Goal: Task Accomplishment & Management: Complete application form

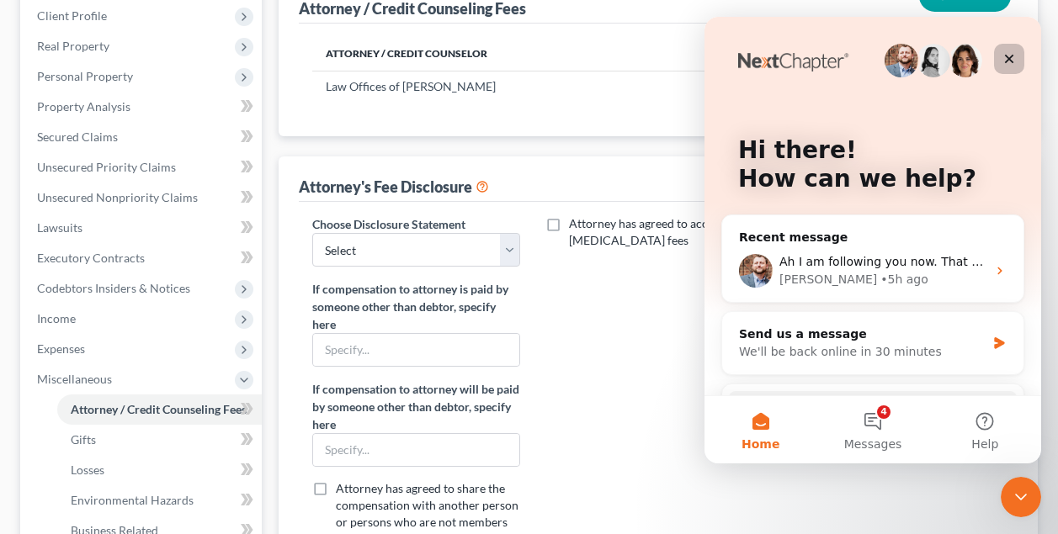
click at [1011, 59] on icon "Close" at bounding box center [1008, 58] width 13 height 13
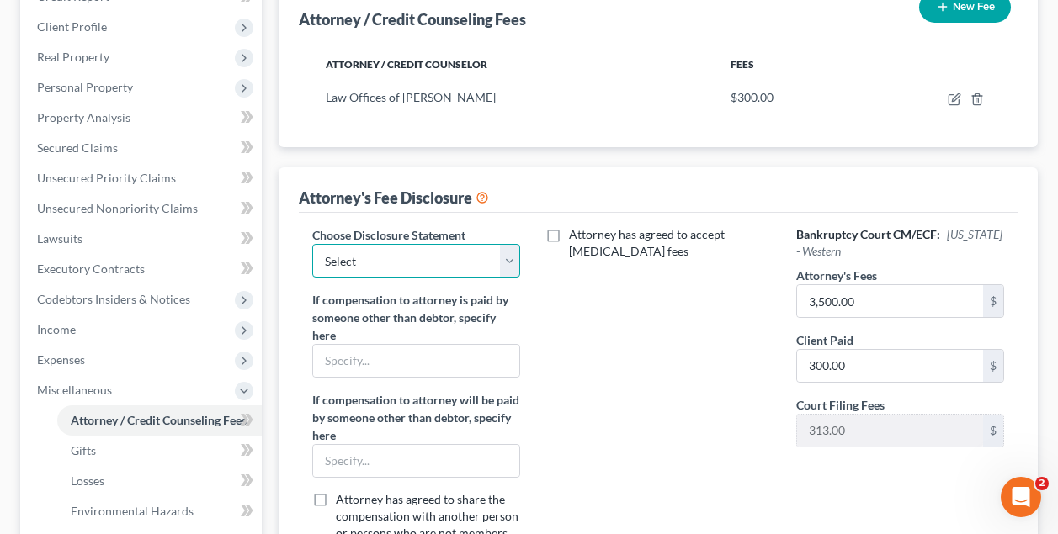
select select "0"
click at [635, 349] on div "Attorney has agreed to accept [MEDICAL_DATA] fees" at bounding box center [657, 399] width 241 height 347
drag, startPoint x: 635, startPoint y: 349, endPoint x: 683, endPoint y: 418, distance: 84.0
click at [635, 351] on div "Attorney has agreed to accept [MEDICAL_DATA] fees" at bounding box center [657, 399] width 241 height 347
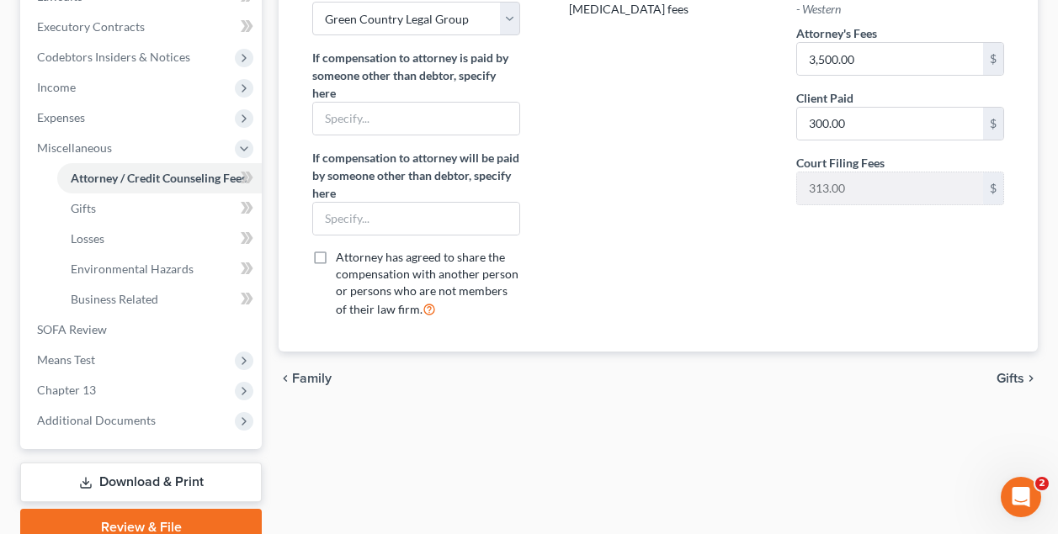
scroll to position [469, 0]
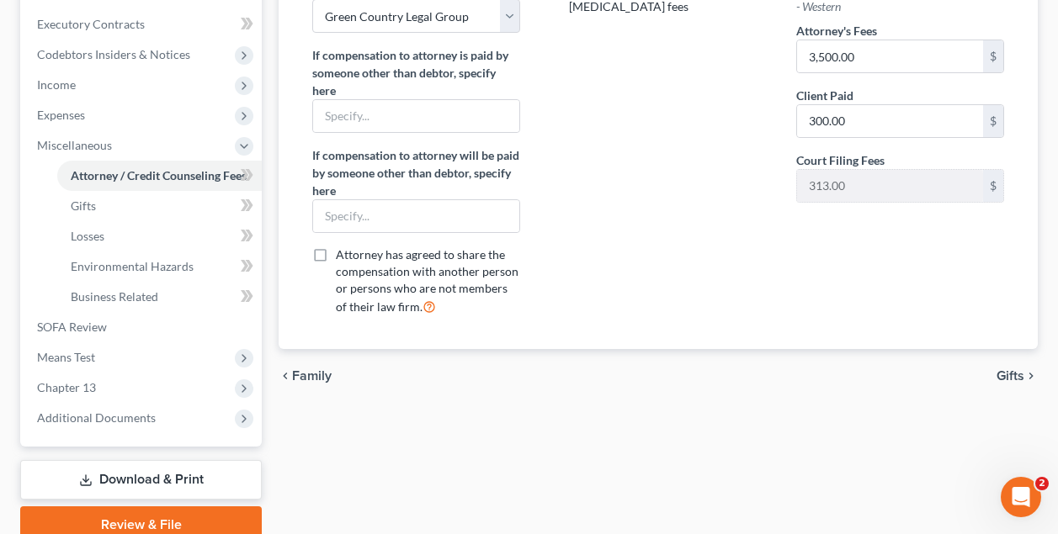
click at [1011, 377] on span "Gifts" at bounding box center [1010, 375] width 28 height 13
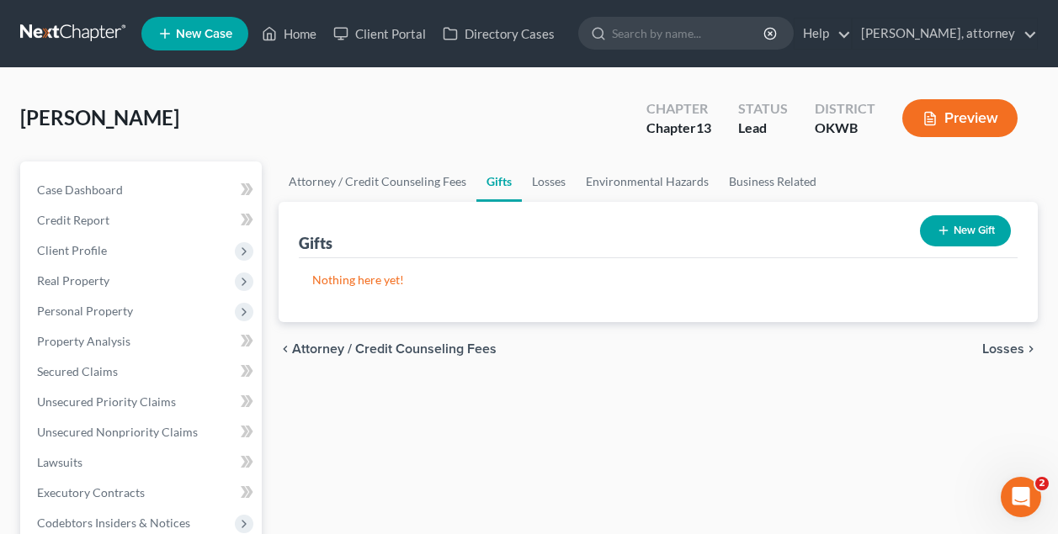
click at [971, 116] on button "Preview" at bounding box center [959, 118] width 115 height 38
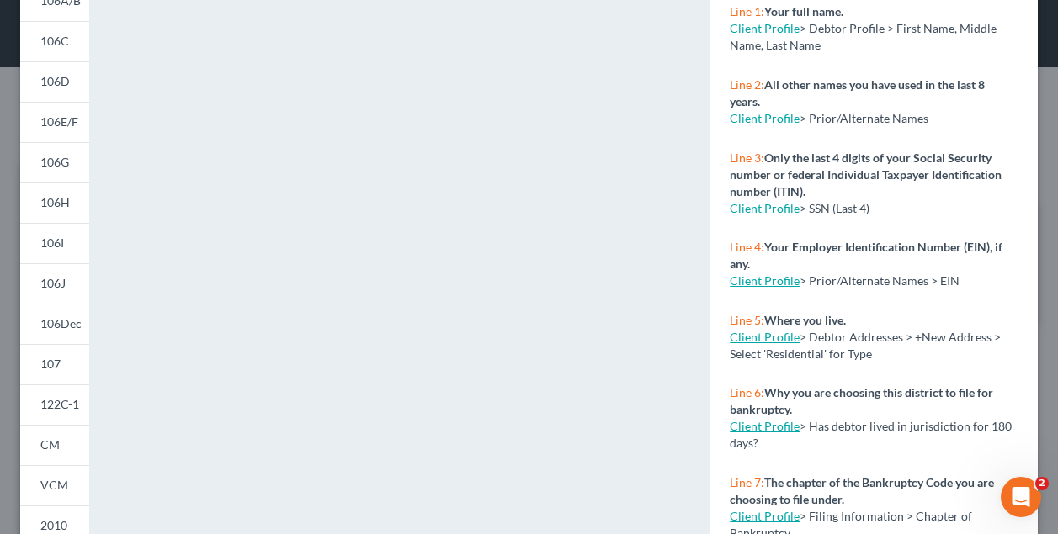
scroll to position [230, 0]
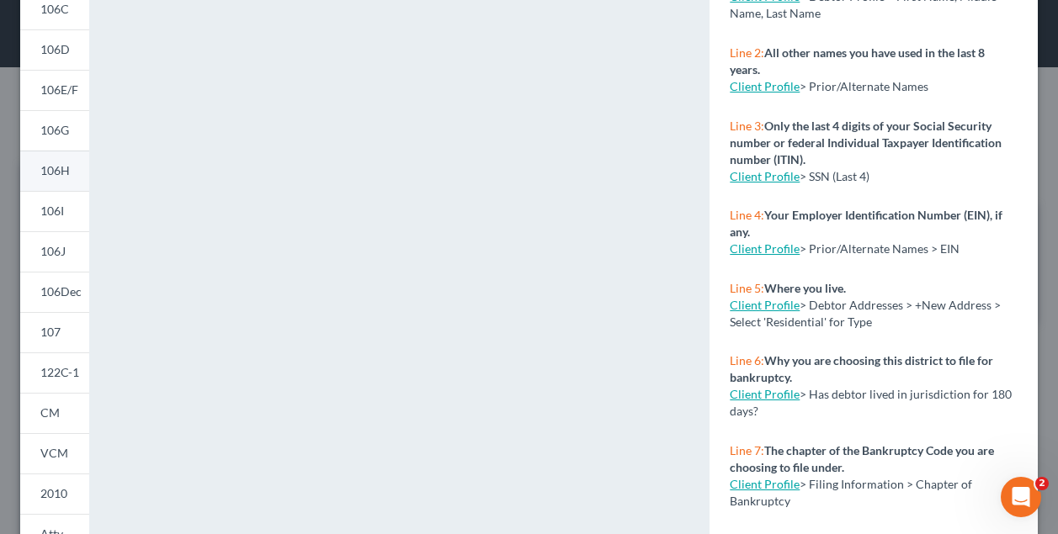
click at [62, 173] on span "106H" at bounding box center [54, 170] width 29 height 14
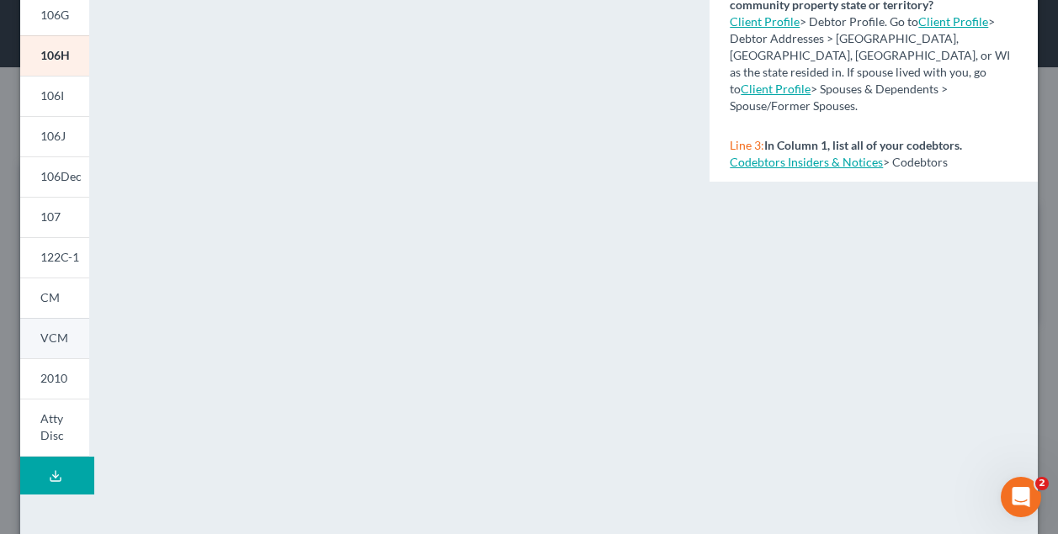
scroll to position [418, 0]
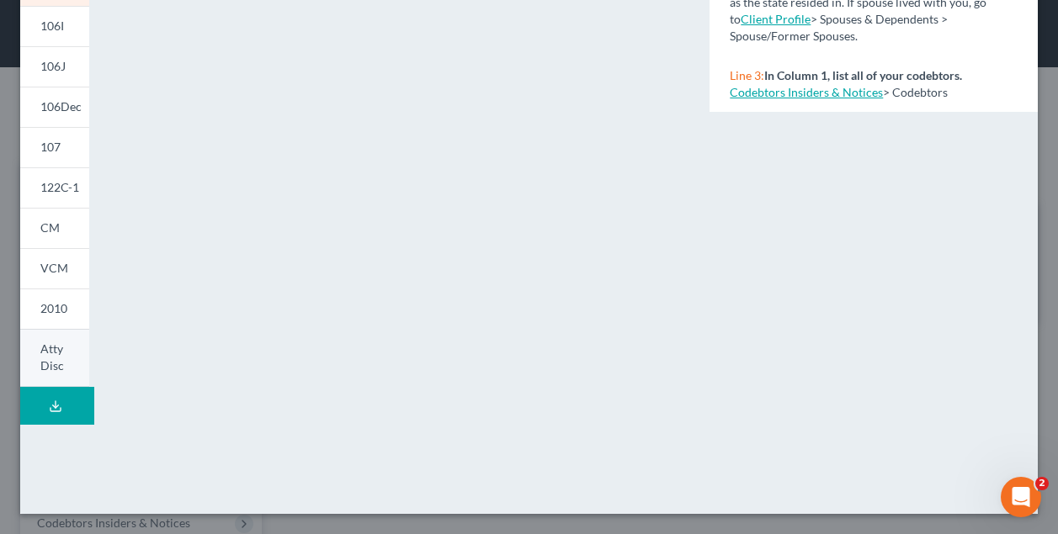
click at [52, 357] on span "Atty Disc" at bounding box center [52, 357] width 24 height 31
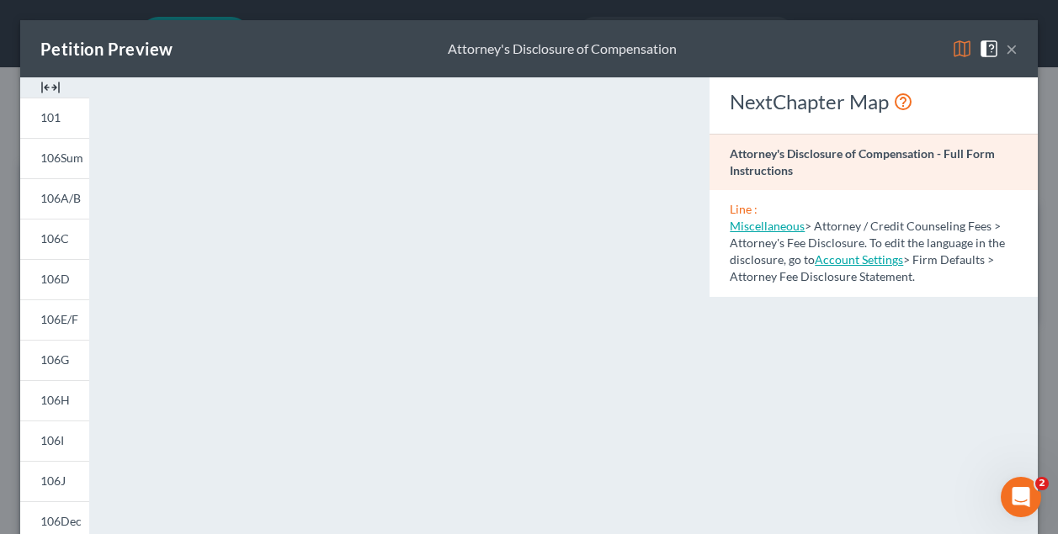
scroll to position [0, 0]
click at [1009, 48] on button "×" at bounding box center [1011, 49] width 12 height 20
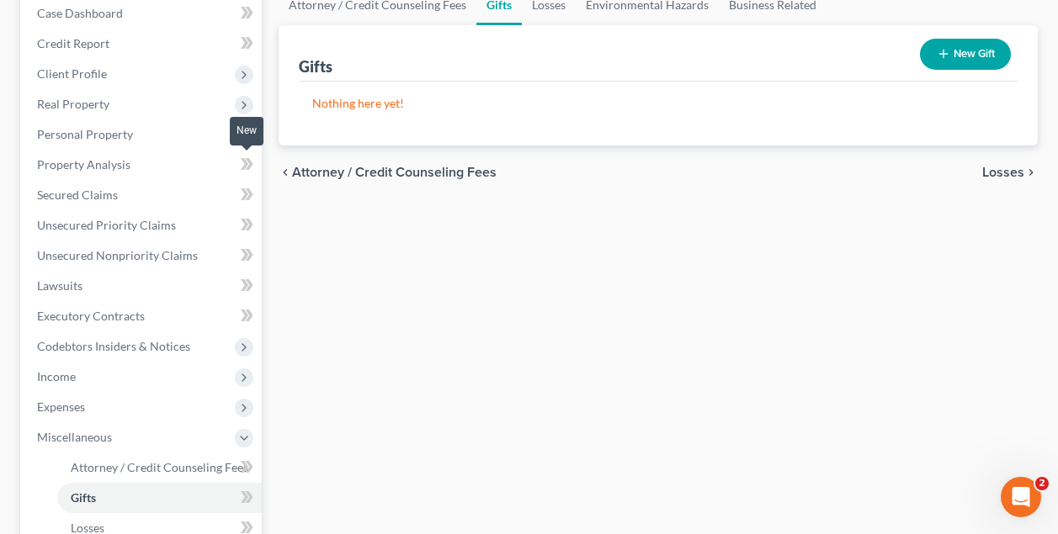
scroll to position [260, 0]
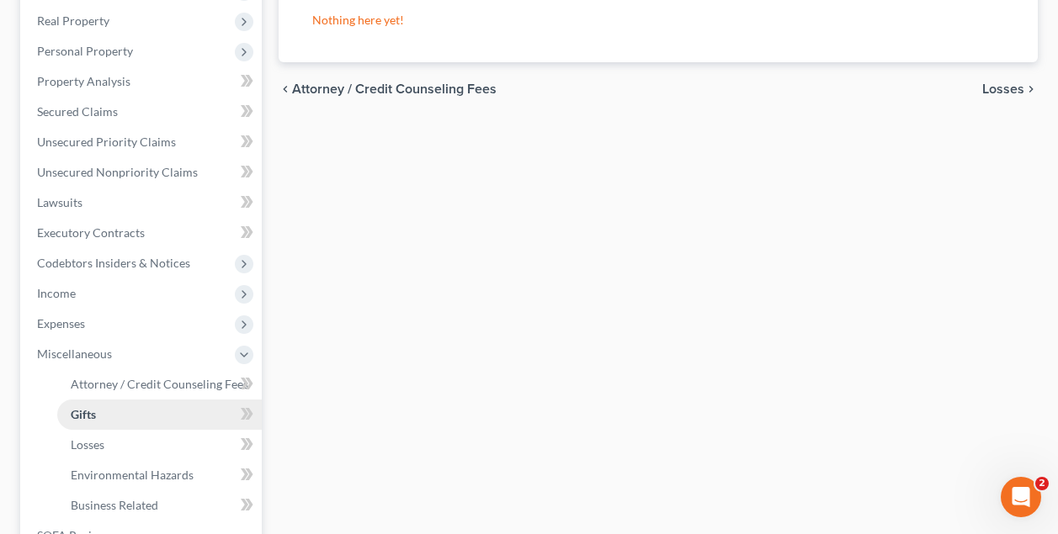
click at [66, 407] on link "Gifts" at bounding box center [159, 415] width 204 height 30
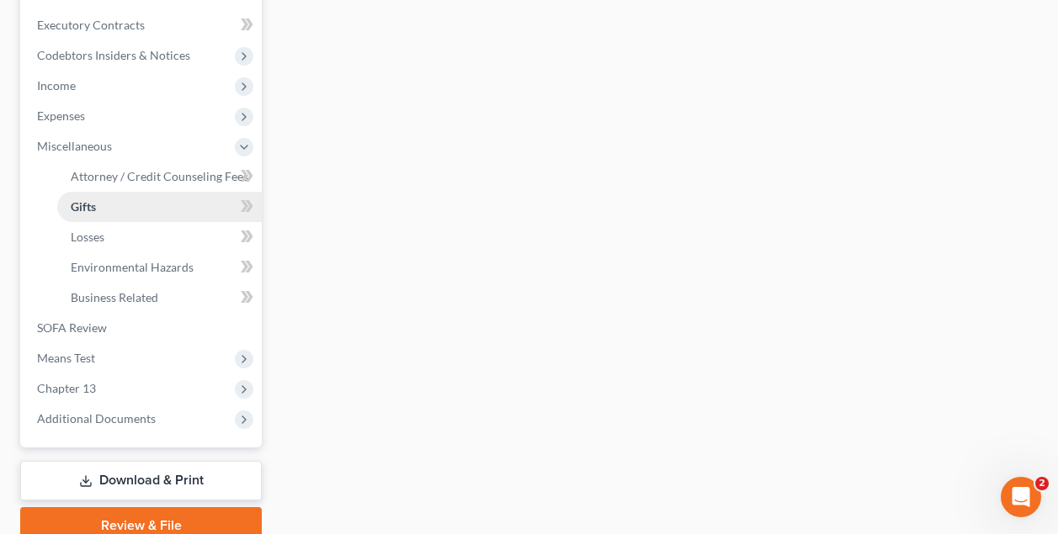
scroll to position [475, 0]
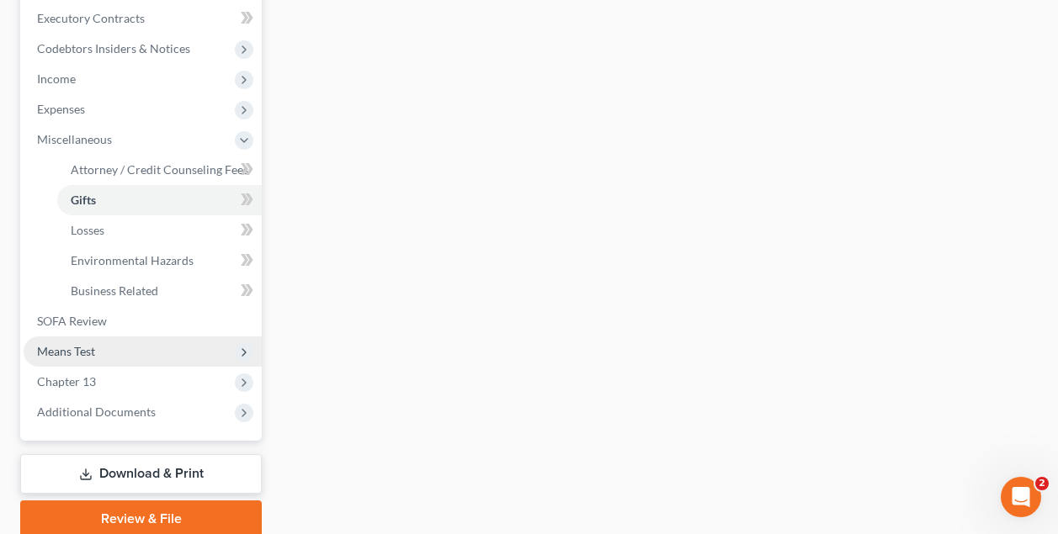
click at [73, 346] on span "Means Test" at bounding box center [66, 351] width 58 height 14
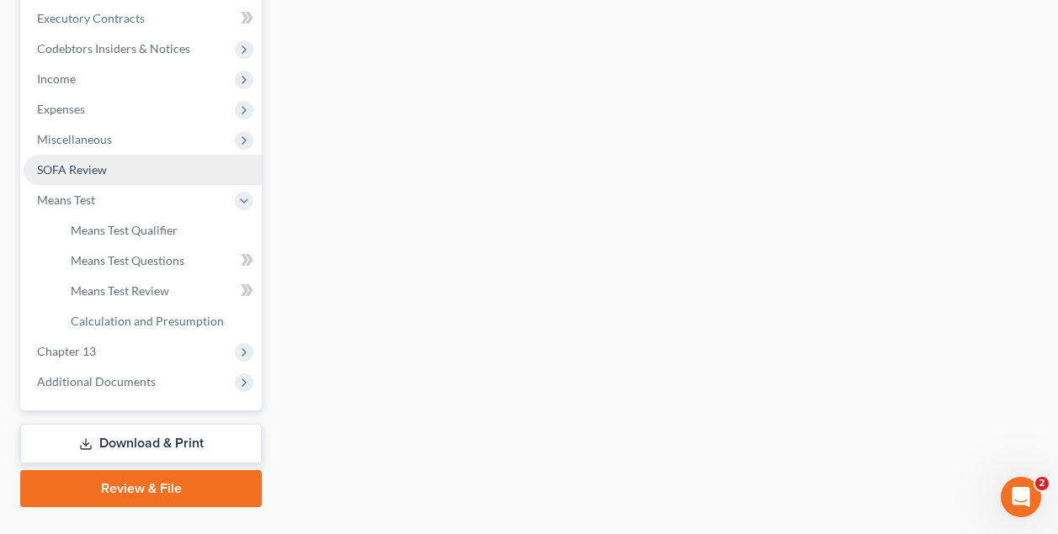
click at [66, 170] on span "SOFA Review" at bounding box center [72, 169] width 70 height 14
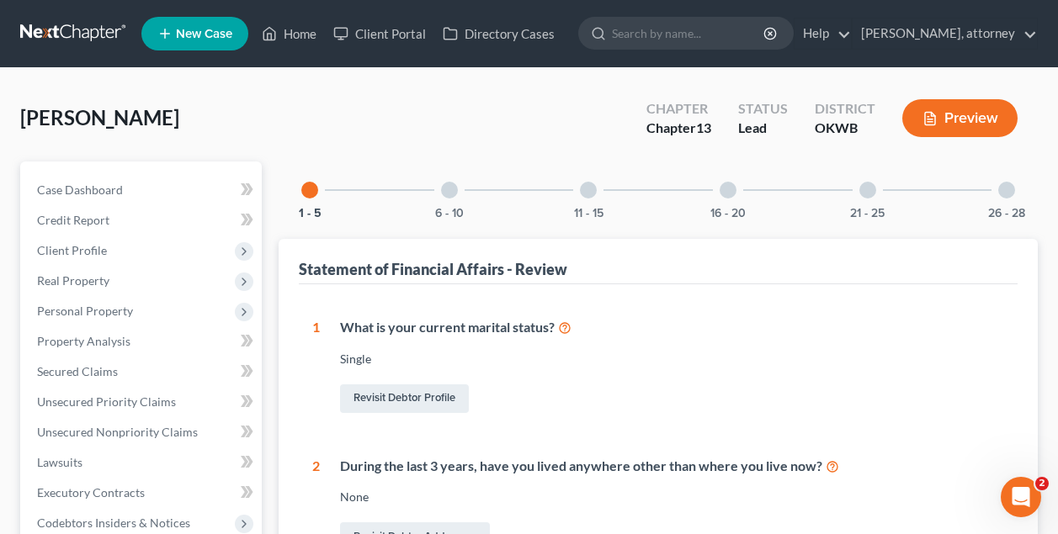
click at [729, 197] on div at bounding box center [727, 190] width 17 height 17
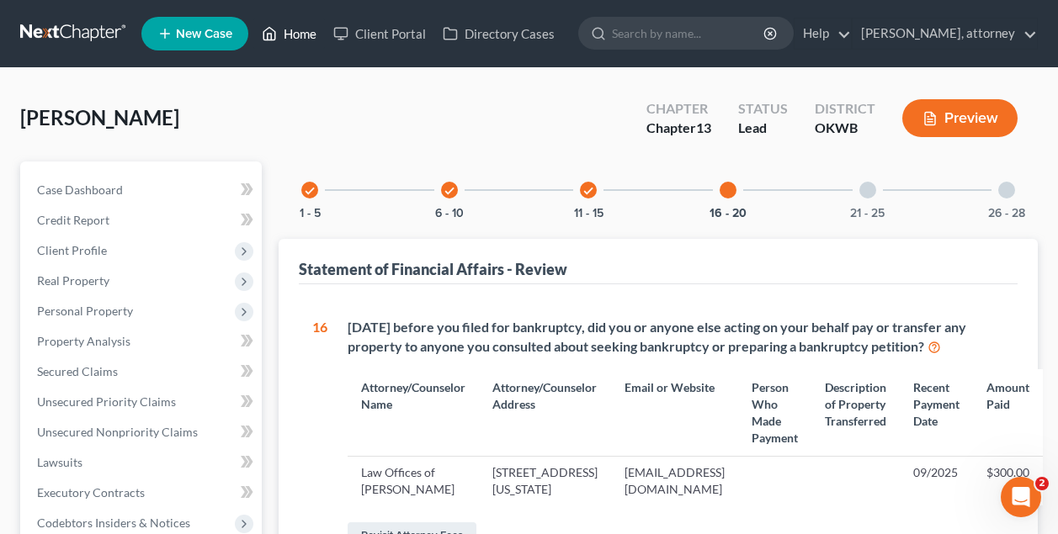
click at [310, 34] on link "Home" at bounding box center [289, 34] width 72 height 30
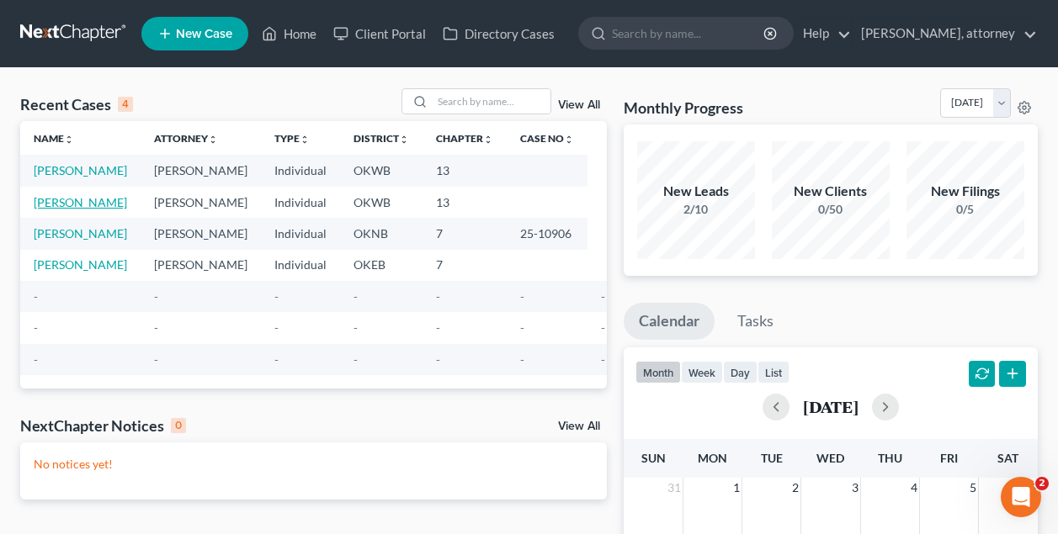
click at [82, 209] on link "[PERSON_NAME]" at bounding box center [80, 202] width 93 height 14
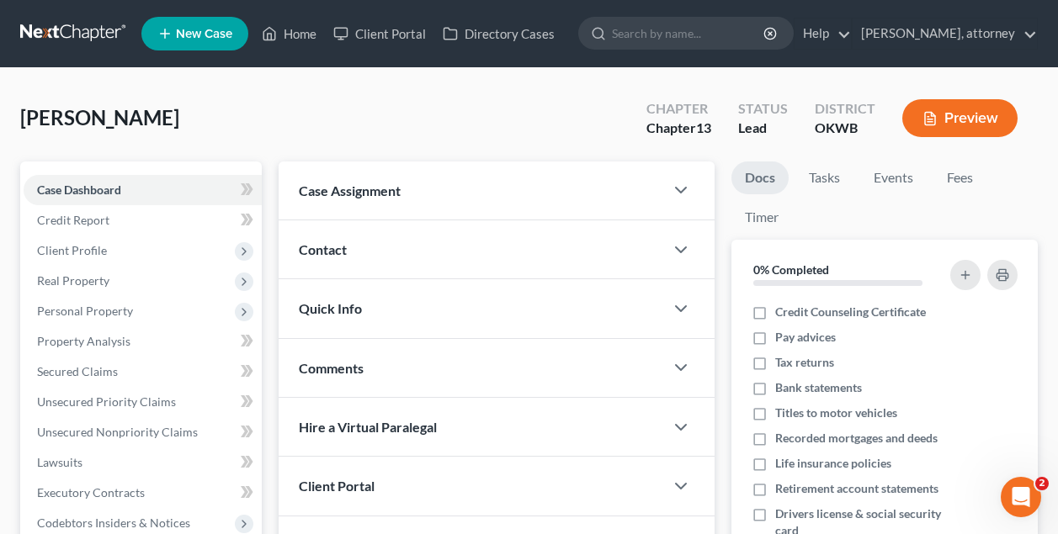
click at [233, 91] on div "[PERSON_NAME] Upgraded Chapter Chapter 13 Status Lead District OKWB Preview" at bounding box center [528, 124] width 1017 height 73
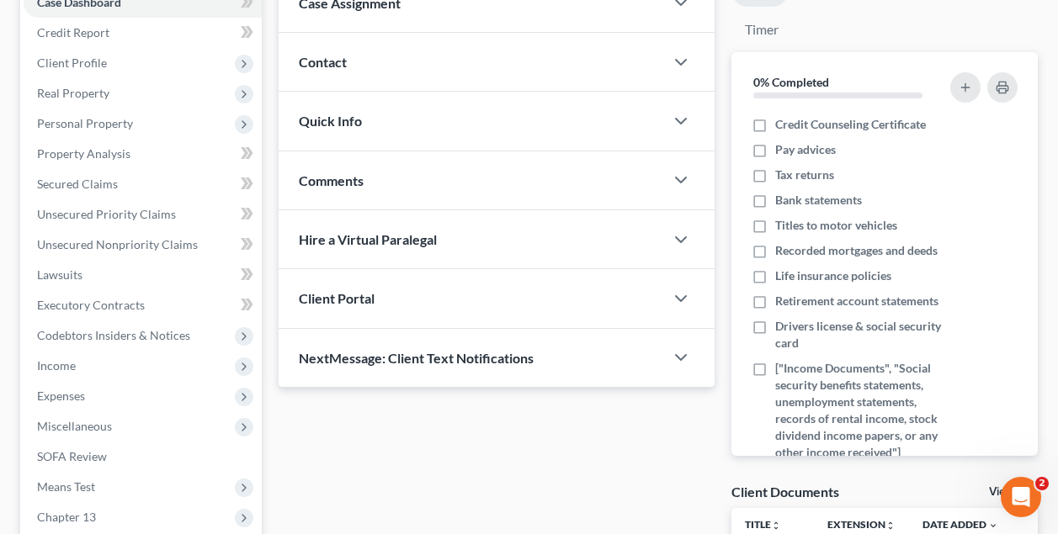
scroll to position [194, 0]
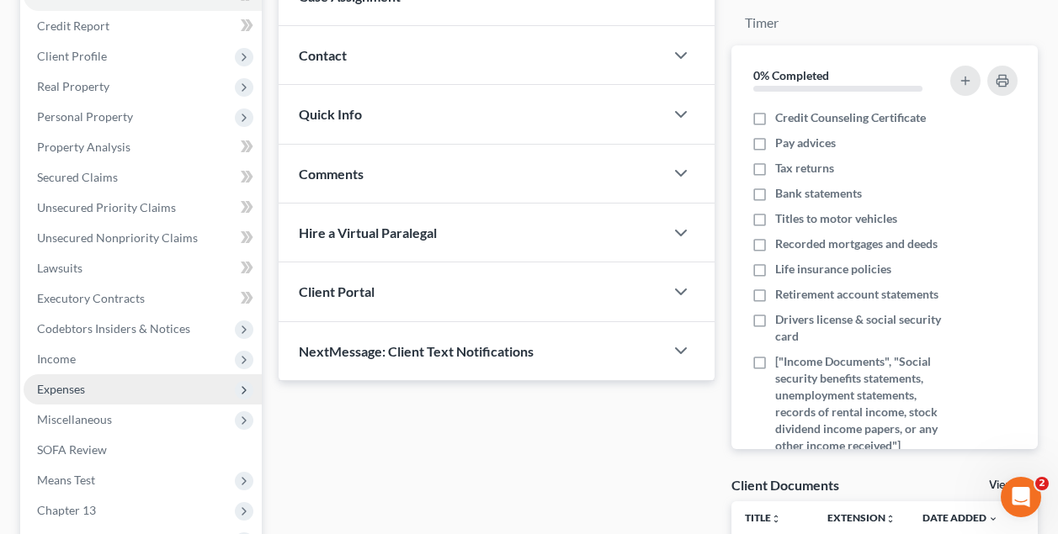
click at [68, 395] on span "Expenses" at bounding box center [61, 389] width 48 height 14
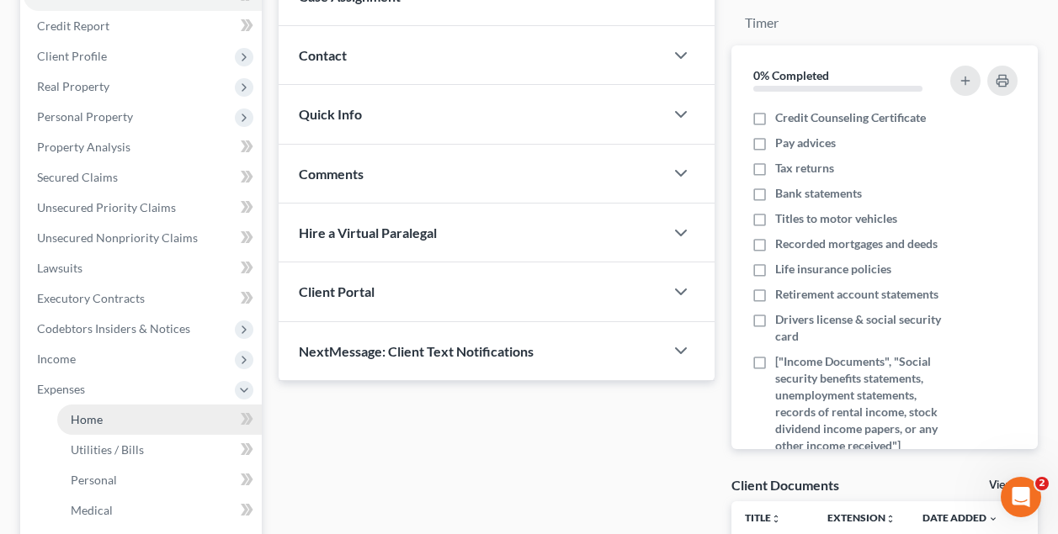
click at [87, 417] on span "Home" at bounding box center [87, 419] width 32 height 14
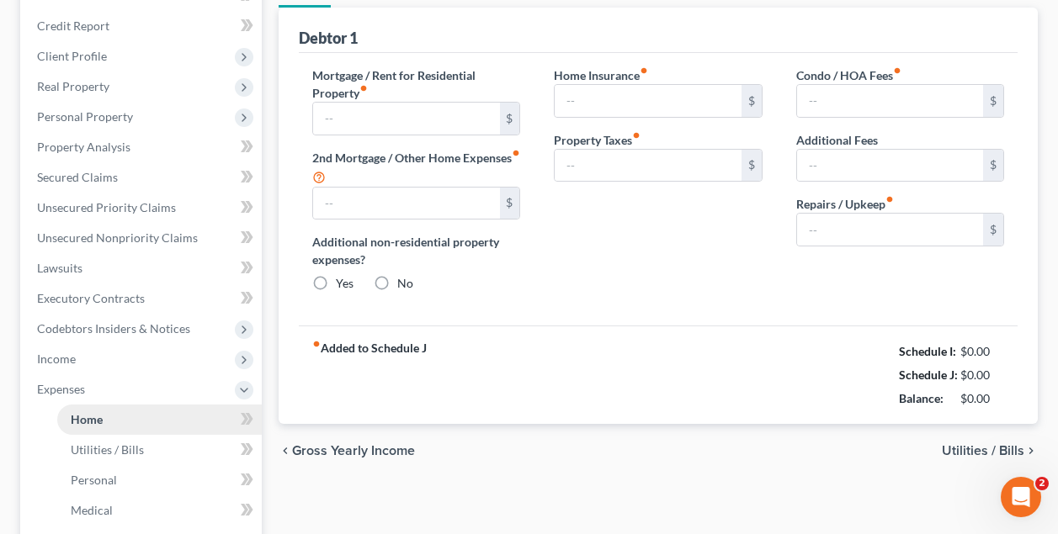
type input "965.00"
type input "0.00"
radio input "true"
type input "0.00"
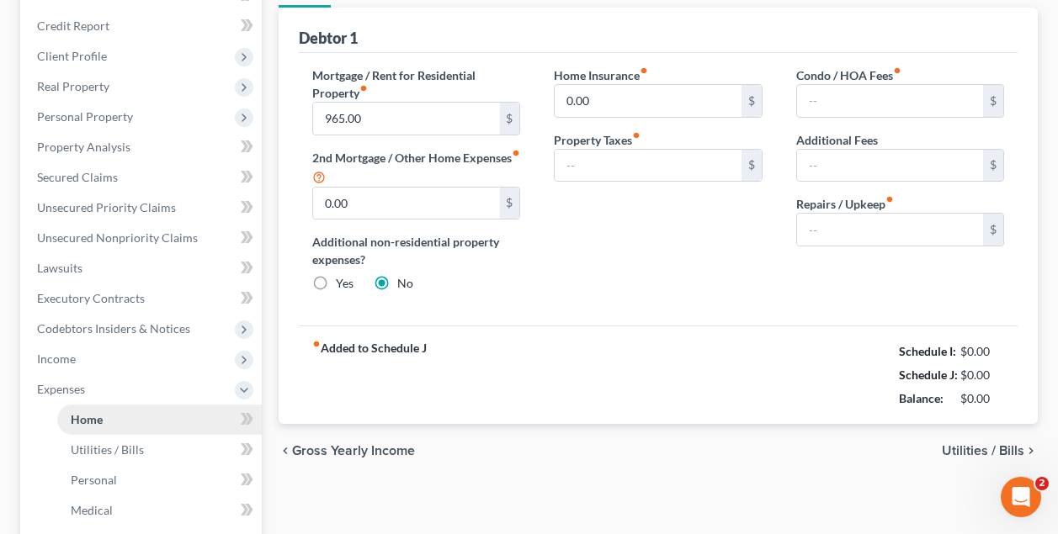
type input "0.00"
type input "50.00"
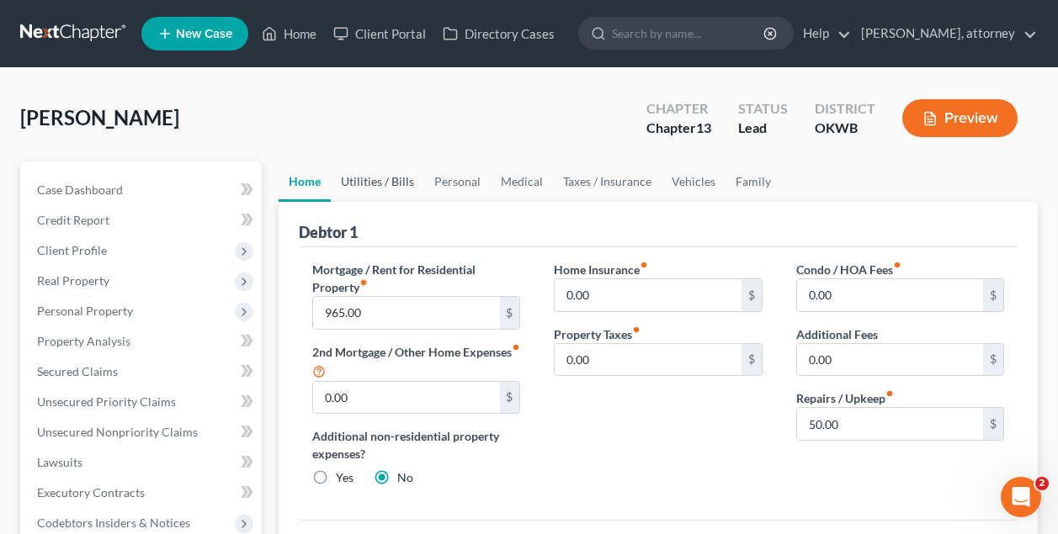
click at [387, 183] on link "Utilities / Bills" at bounding box center [377, 182] width 93 height 40
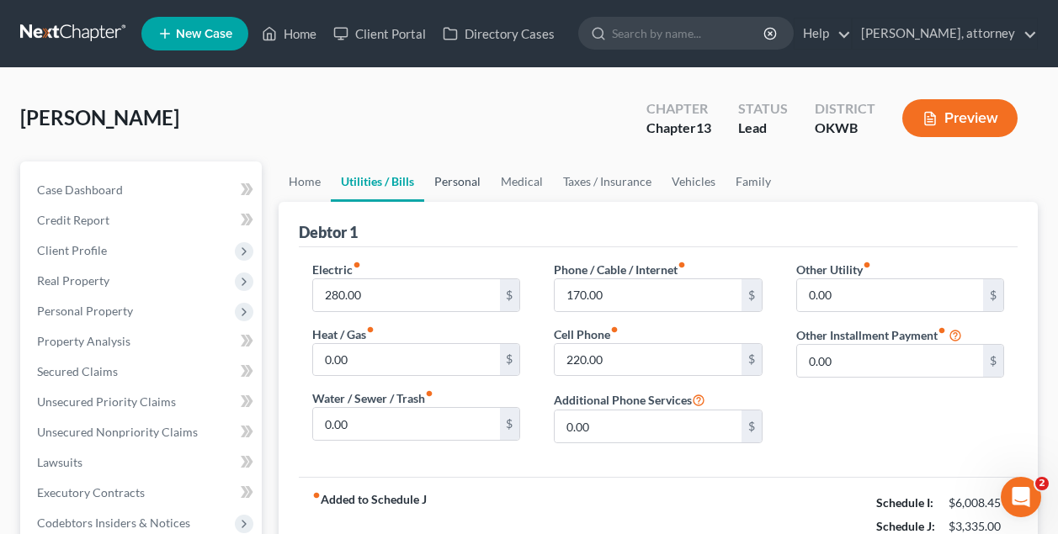
click at [464, 179] on link "Personal" at bounding box center [457, 182] width 66 height 40
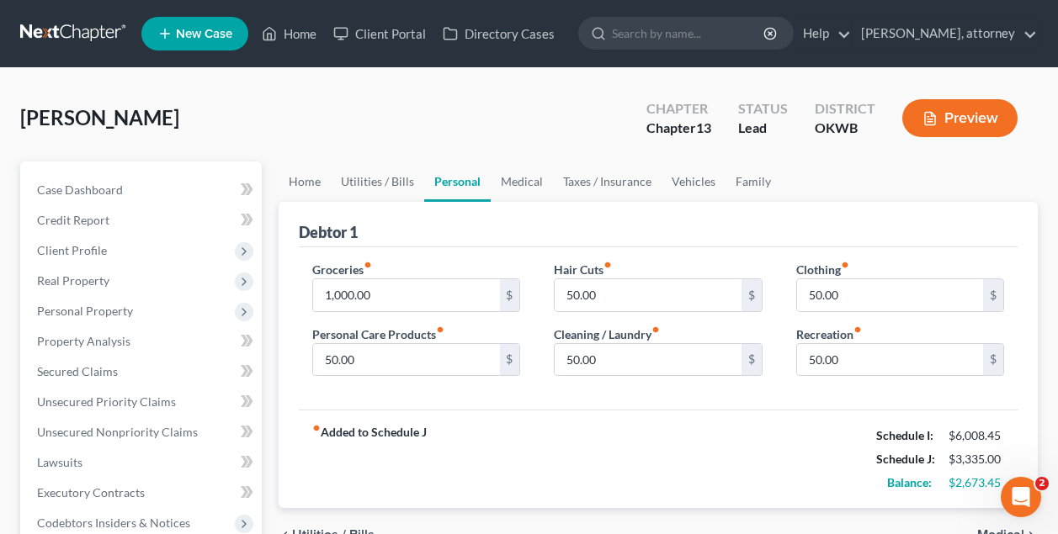
click at [236, 104] on div "[PERSON_NAME] Upgraded Chapter Chapter 13 Status Lead District OKWB Preview" at bounding box center [528, 124] width 1017 height 73
click at [310, 34] on link "Home" at bounding box center [289, 34] width 72 height 30
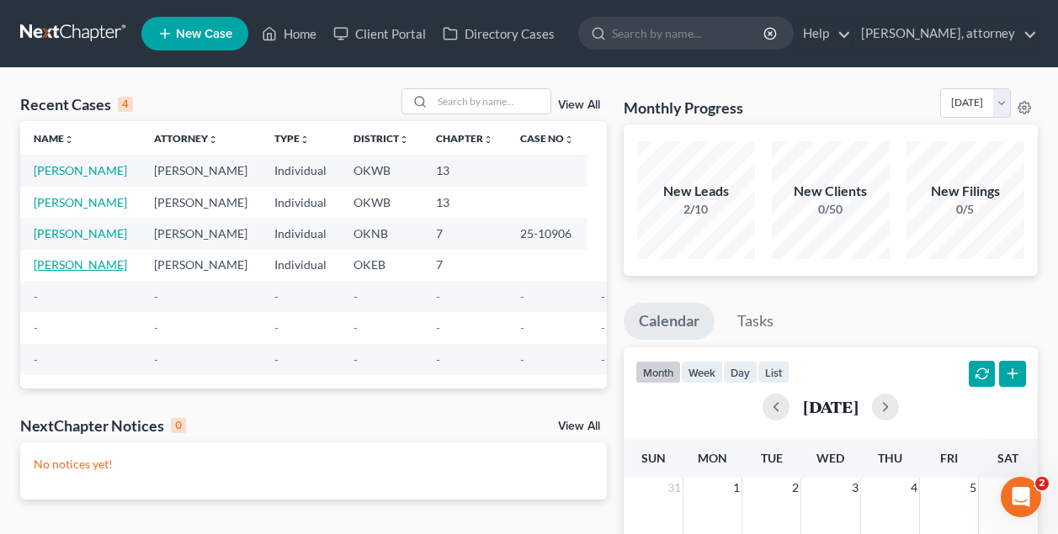
click at [87, 272] on link "[PERSON_NAME]" at bounding box center [80, 264] width 93 height 14
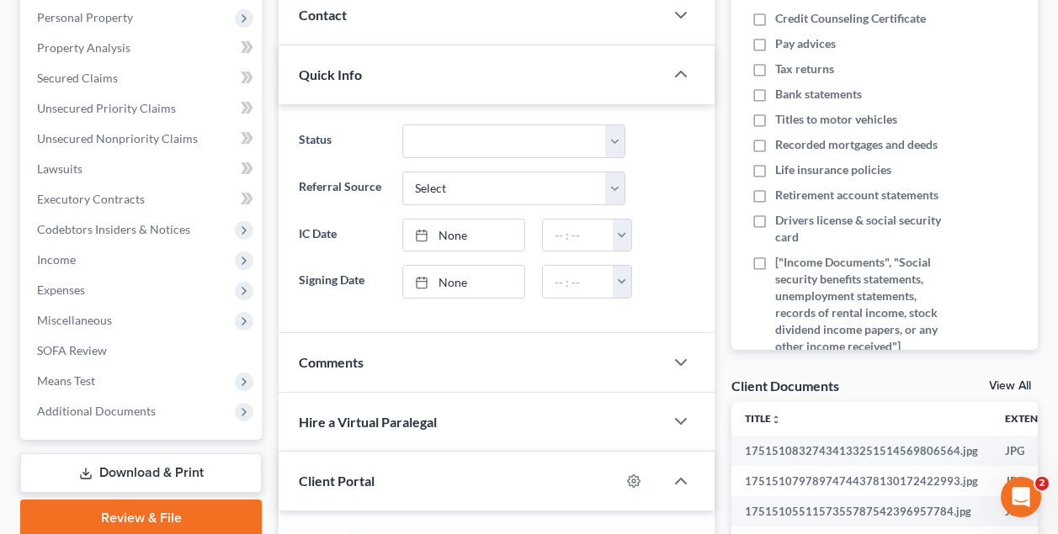
scroll to position [399, 0]
